Goal: Information Seeking & Learning: Learn about a topic

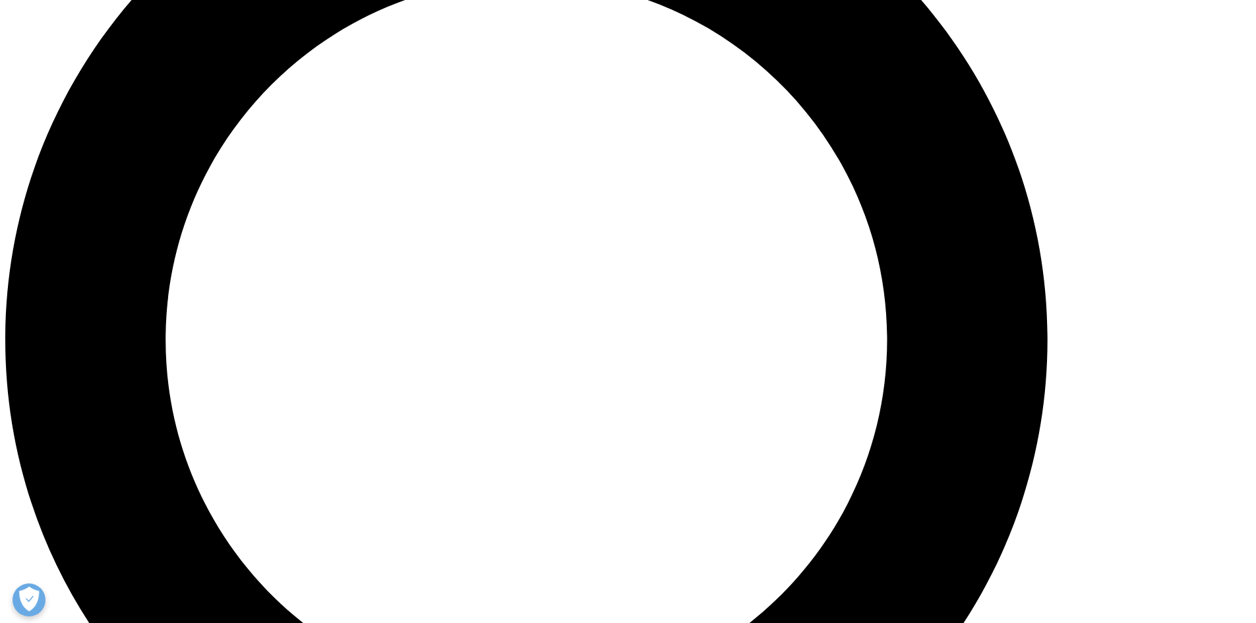
scroll to position [2243, 0]
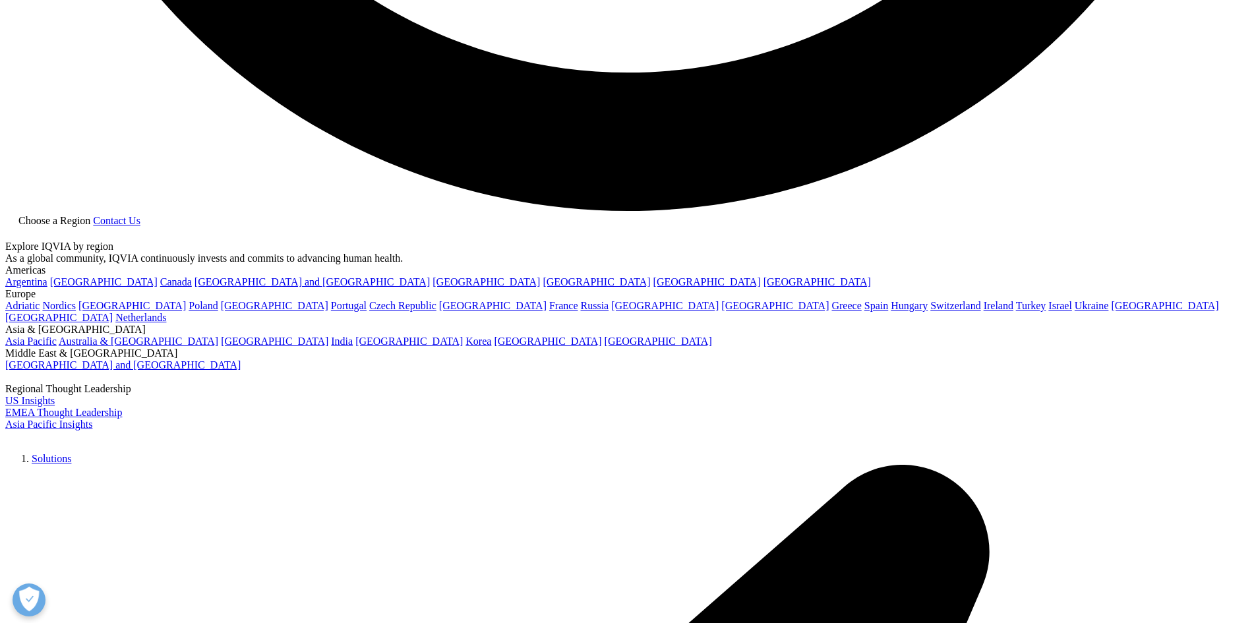
scroll to position [3561, 0]
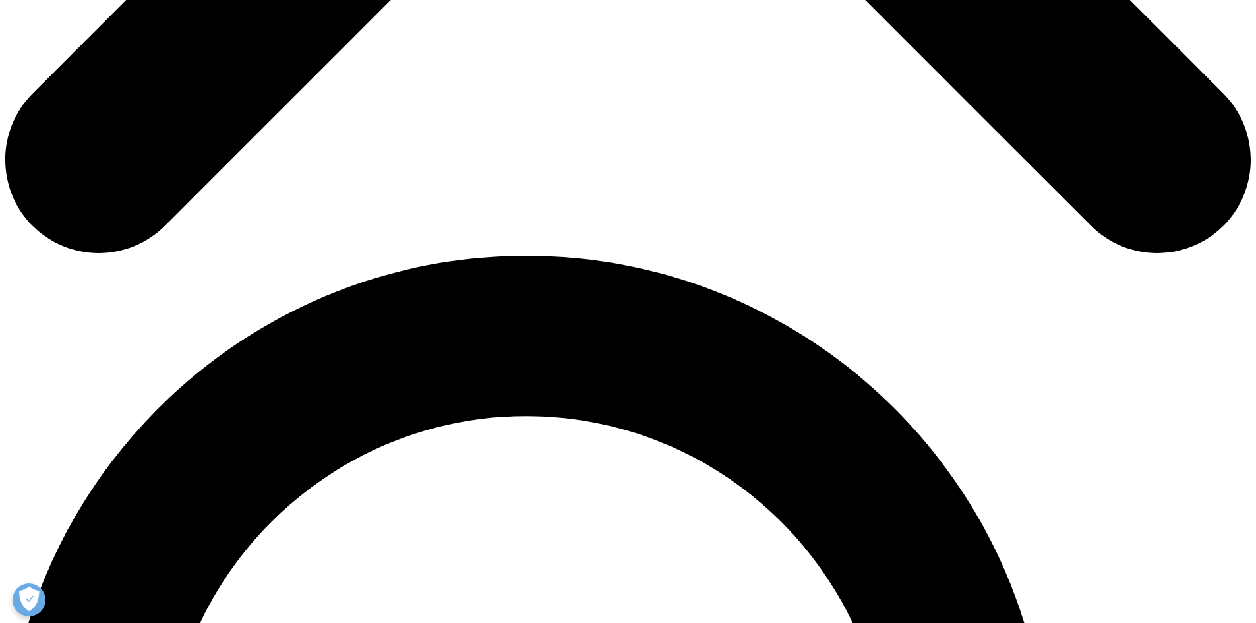
scroll to position [784, 0]
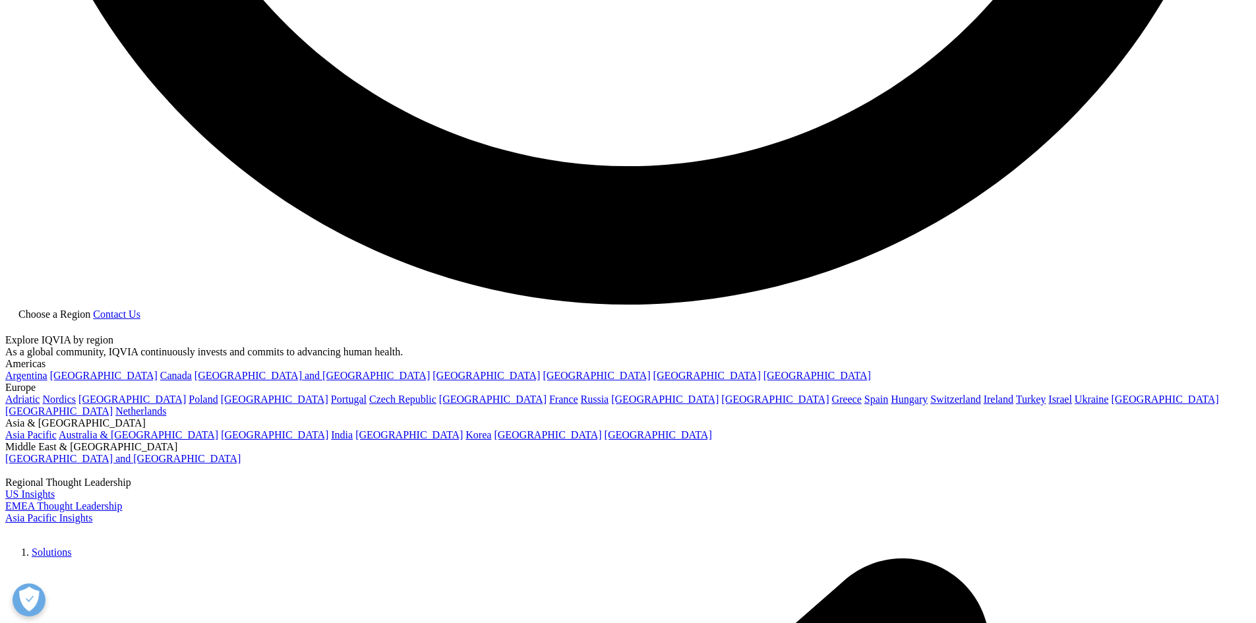
scroll to position [3429, 0]
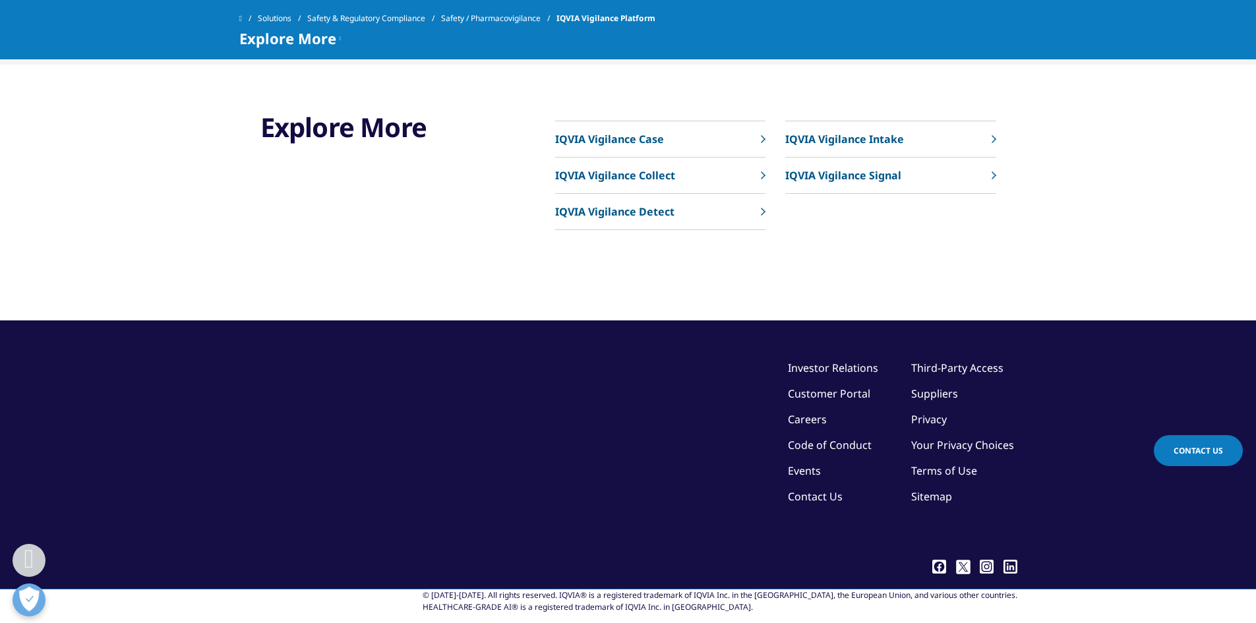
click at [655, 230] on link "IQVIA Vigilance Detect" at bounding box center [660, 212] width 210 height 36
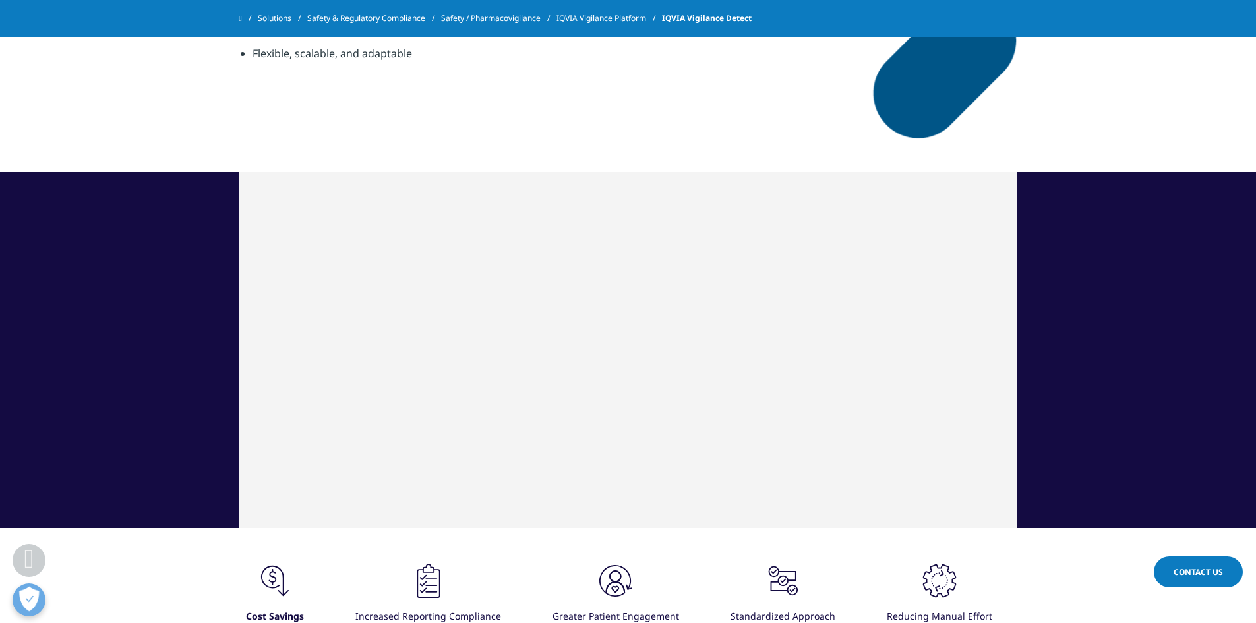
scroll to position [791, 0]
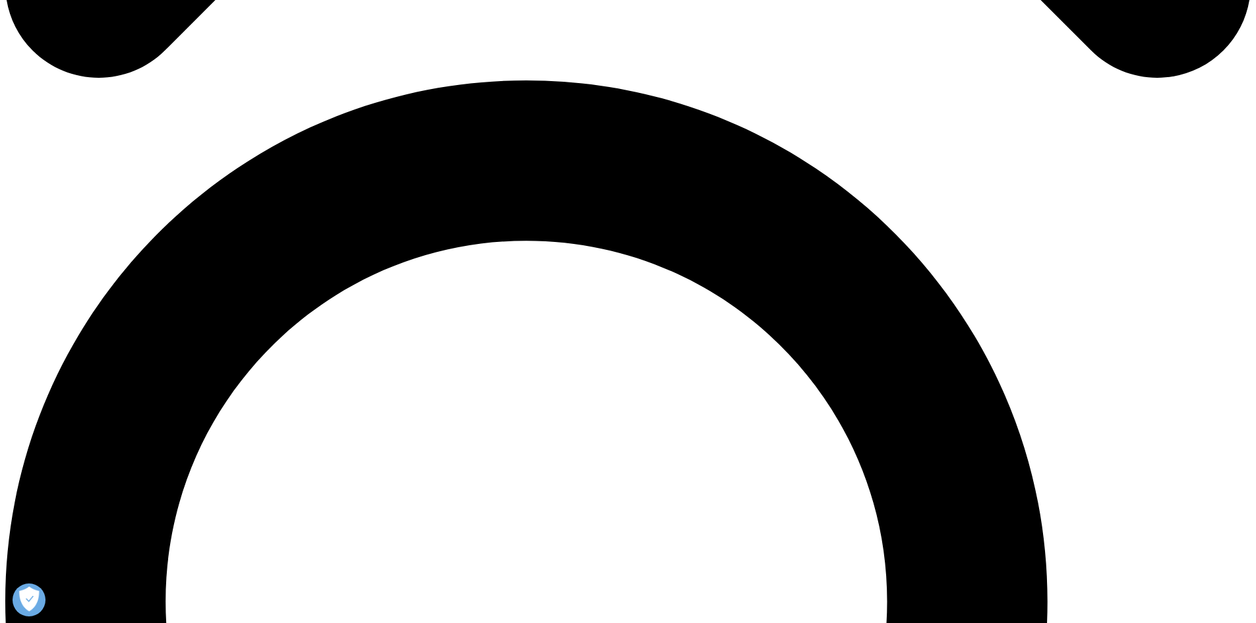
scroll to position [1517, 0]
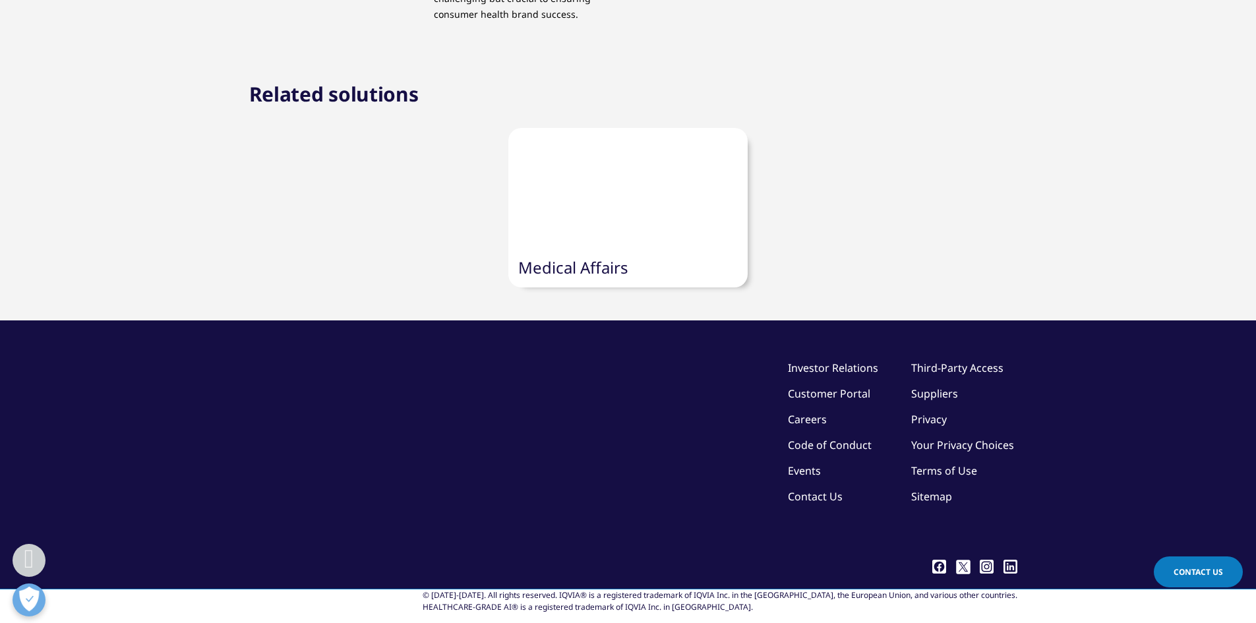
scroll to position [4088, 0]
